Goal: Information Seeking & Learning: Learn about a topic

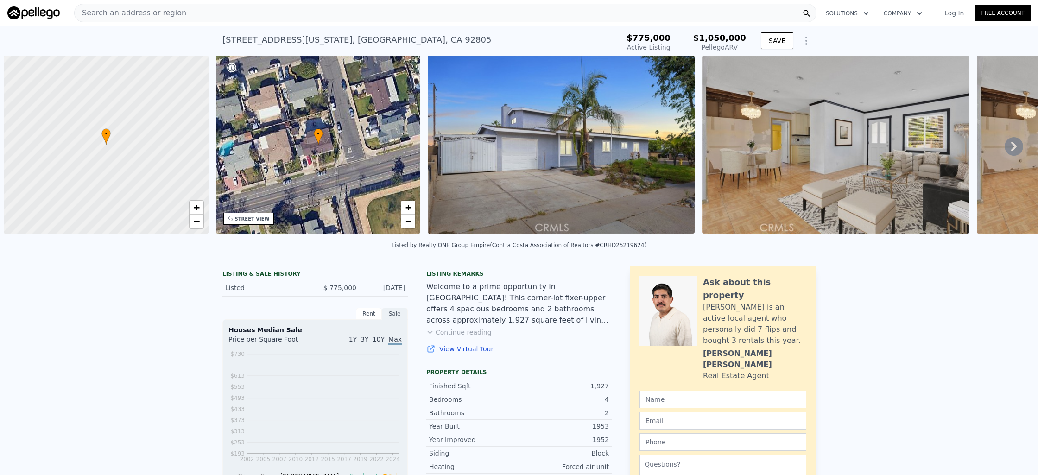
scroll to position [0, 4]
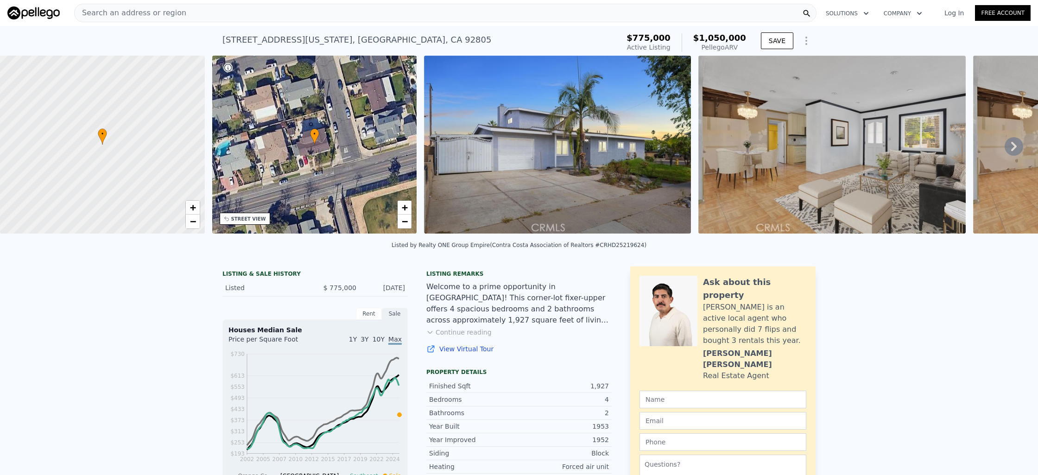
click at [196, 5] on div "Search an address or region" at bounding box center [445, 13] width 742 height 19
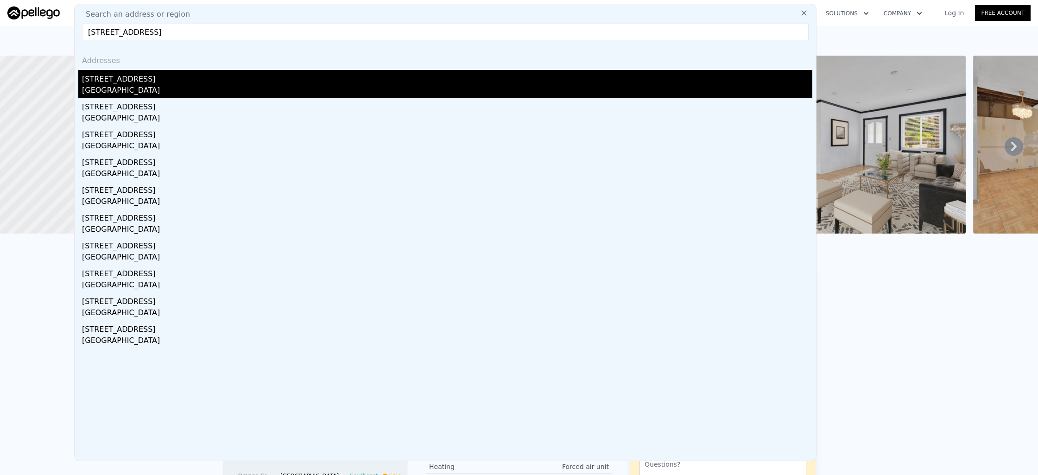
type input "[STREET_ADDRESS]"
click at [168, 75] on div "[STREET_ADDRESS]" at bounding box center [447, 77] width 730 height 15
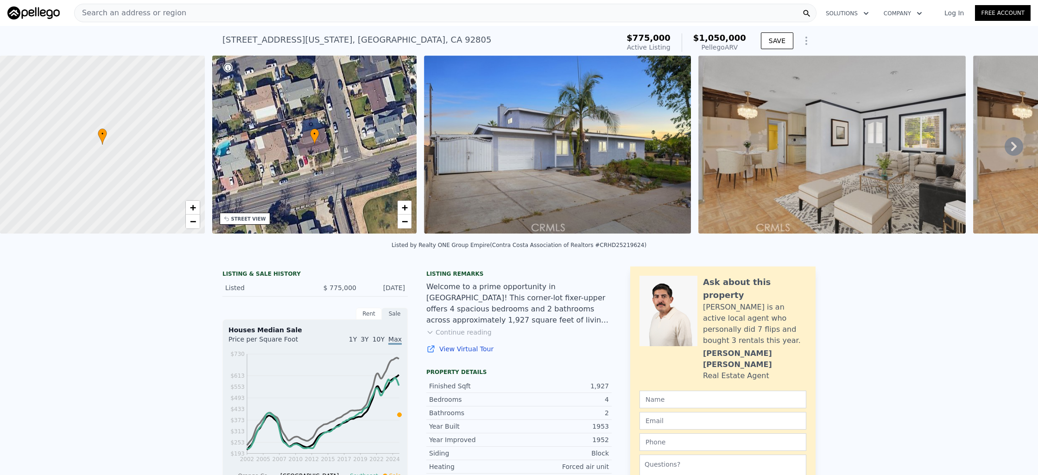
type input "4"
type input "2"
type input "1165"
type input "1811"
type input "6100"
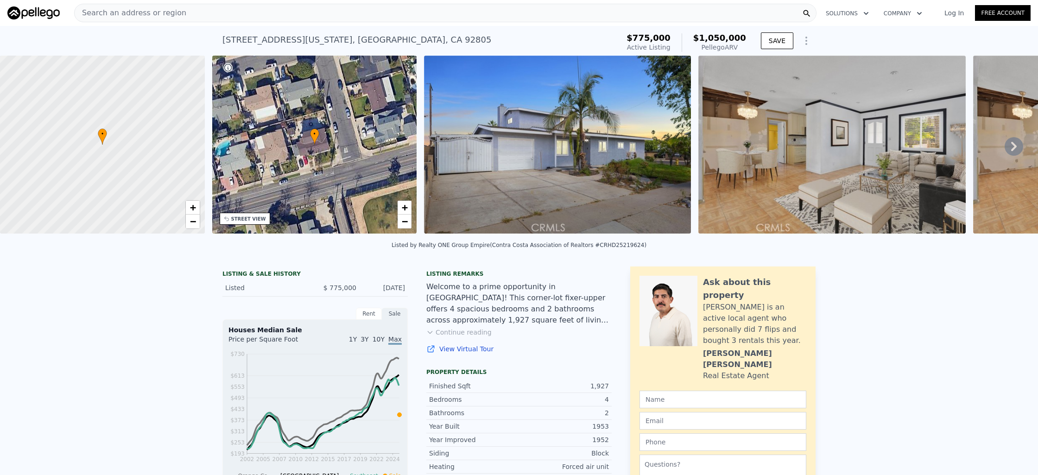
type input "8700"
type input "$ 1,032,000"
type input "6"
type input "$ 94,004"
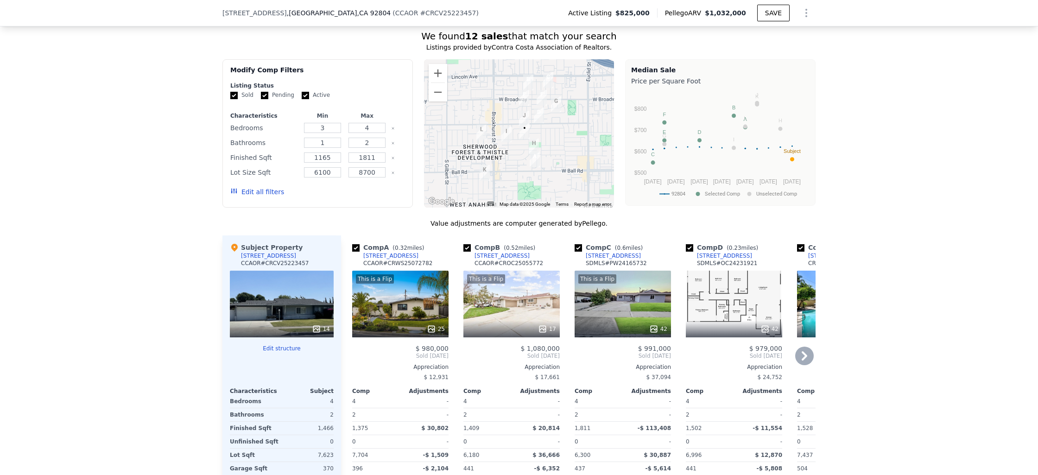
scroll to position [806, 0]
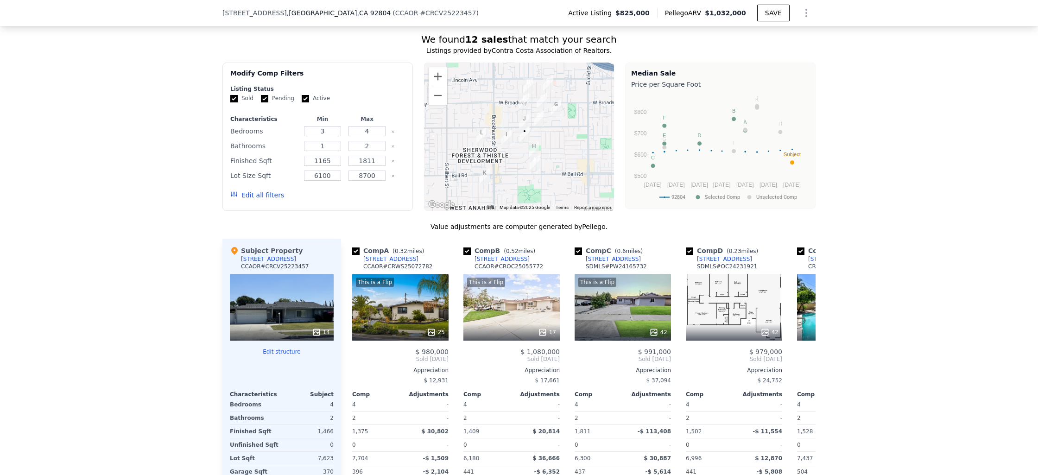
click at [525, 181] on div at bounding box center [519, 137] width 190 height 148
click at [436, 82] on button "Zoom in" at bounding box center [438, 76] width 19 height 19
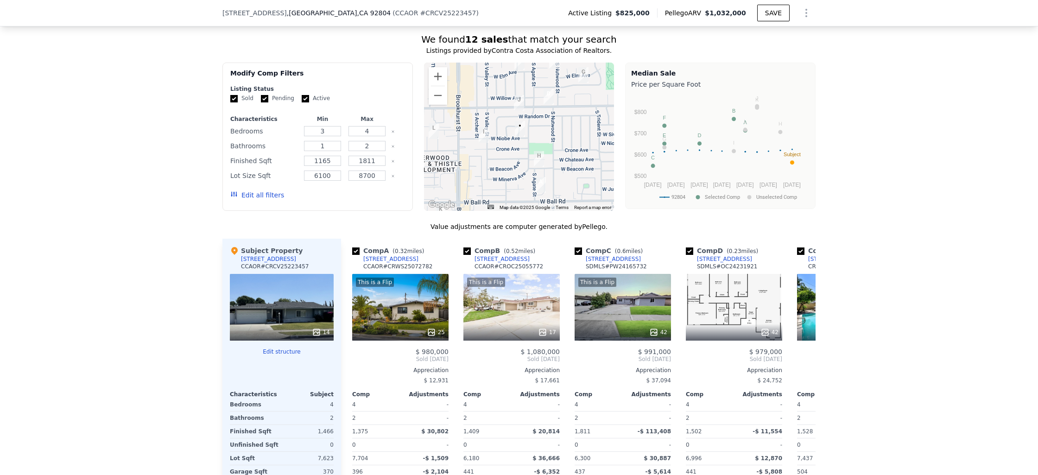
drag, startPoint x: 472, startPoint y: 131, endPoint x: 462, endPoint y: 120, distance: 14.7
click at [462, 120] on div at bounding box center [519, 137] width 190 height 148
